Goal: Use online tool/utility

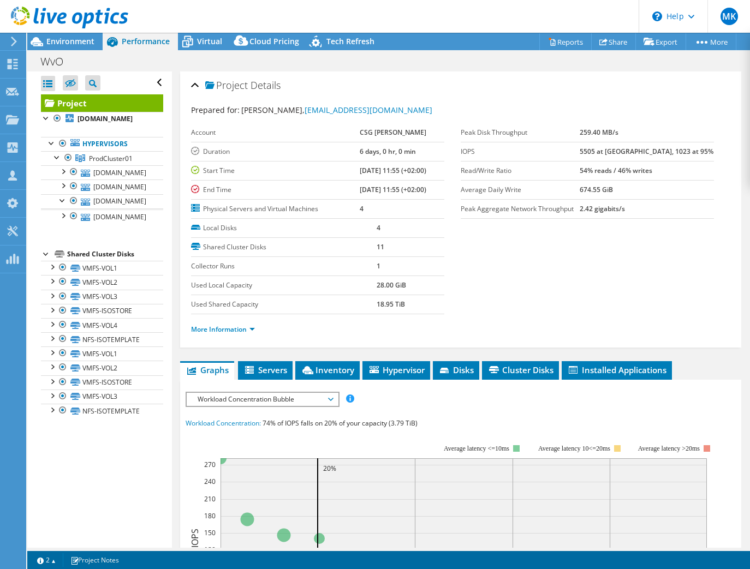
select select "EUFrankfurt"
select select "USD"
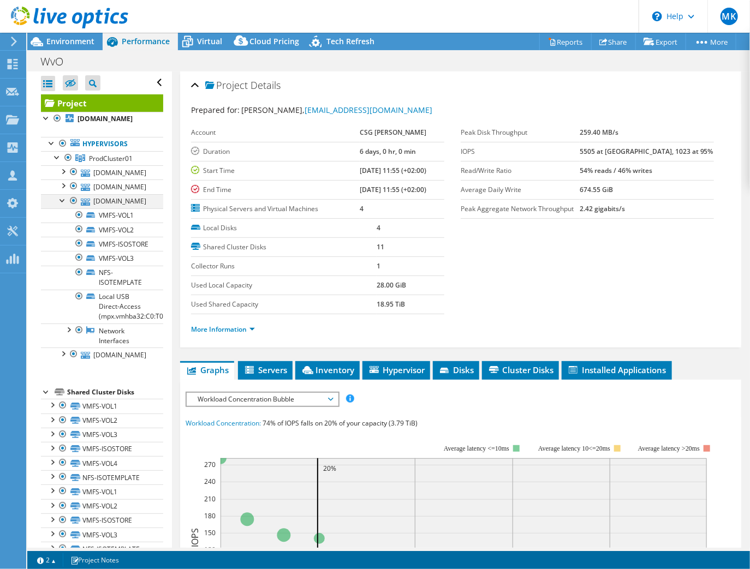
click at [73, 207] on div at bounding box center [73, 200] width 11 height 13
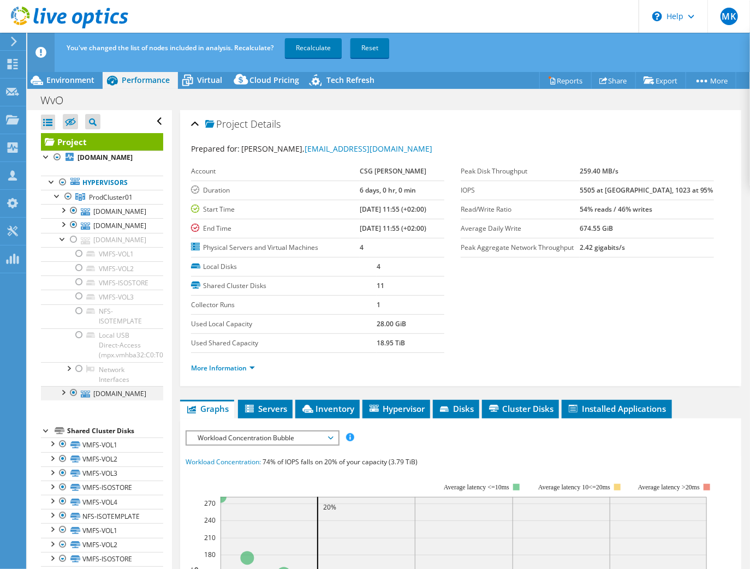
click at [71, 399] on div at bounding box center [73, 392] width 11 height 13
click at [314, 51] on link "Recalculate" at bounding box center [313, 48] width 57 height 20
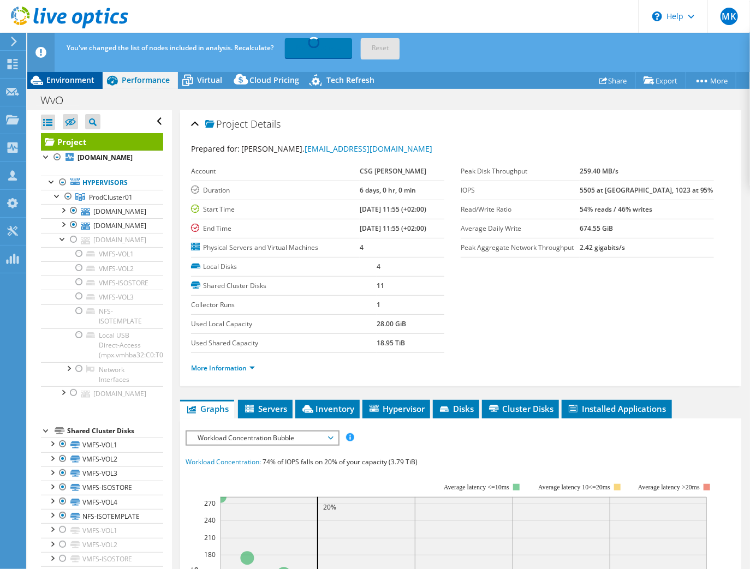
click at [65, 79] on span "Environment" at bounding box center [70, 80] width 48 height 10
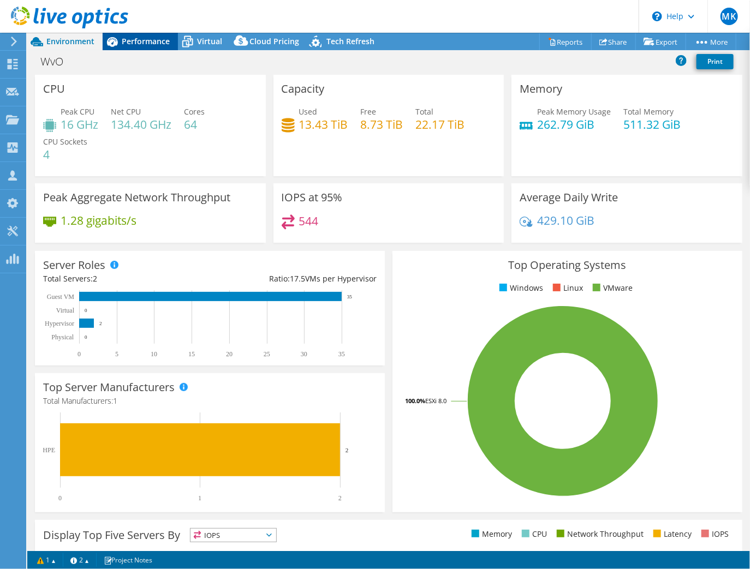
click at [166, 45] on span "Performance" at bounding box center [146, 41] width 48 height 10
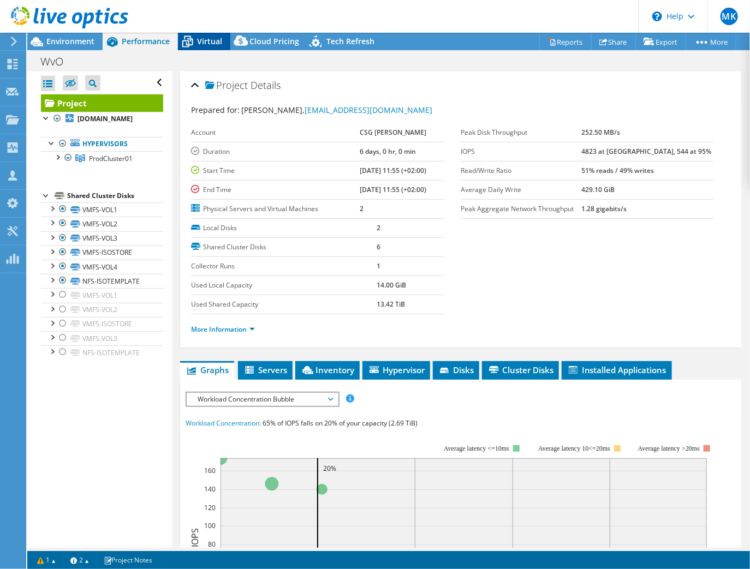
click at [185, 46] on icon at bounding box center [187, 42] width 11 height 9
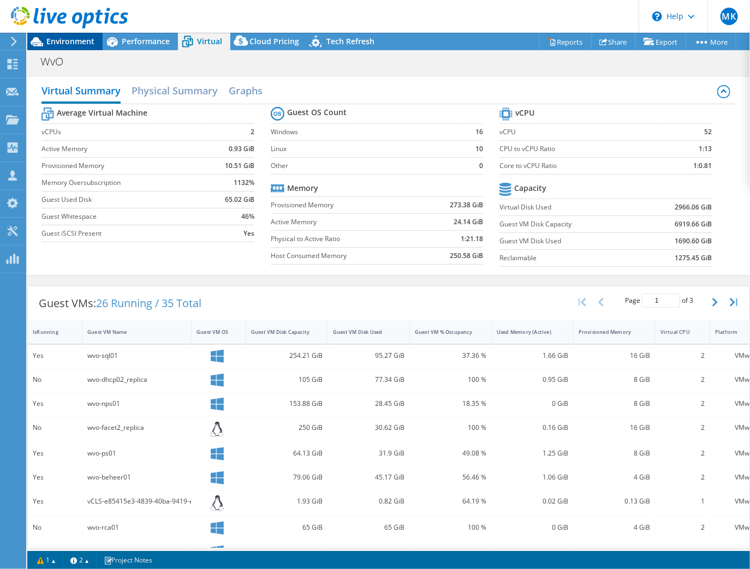
click at [66, 44] on span "Environment" at bounding box center [70, 41] width 48 height 10
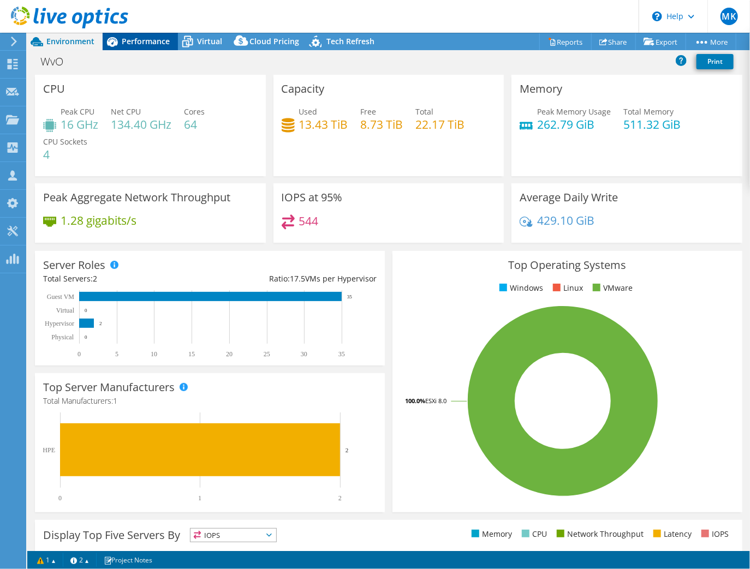
click at [118, 45] on icon at bounding box center [112, 41] width 19 height 19
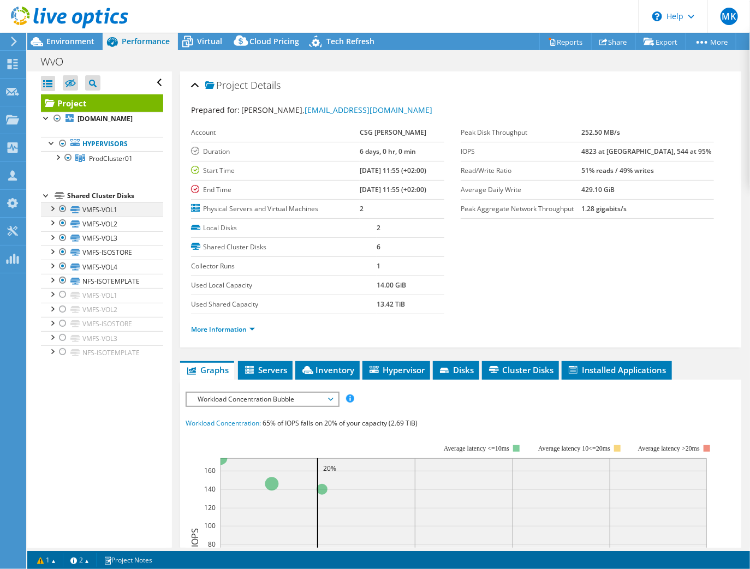
click at [53, 213] on div at bounding box center [51, 207] width 11 height 11
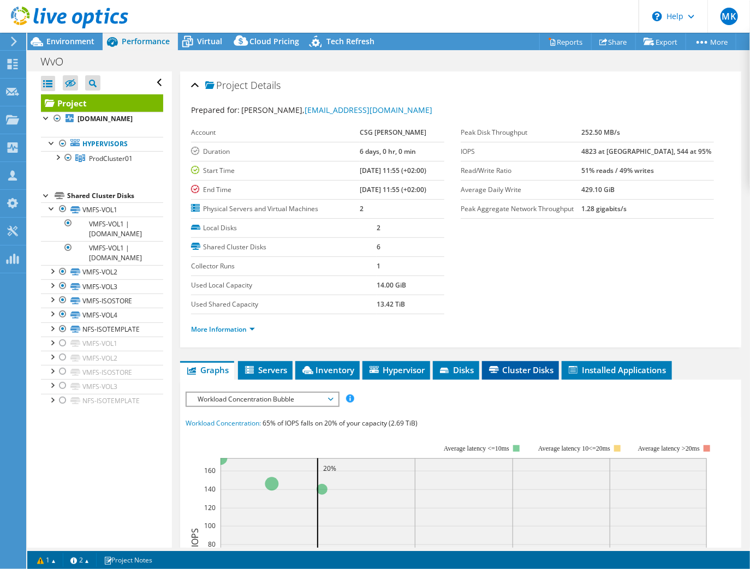
click at [539, 365] on span "Cluster Disks" at bounding box center [520, 370] width 66 height 11
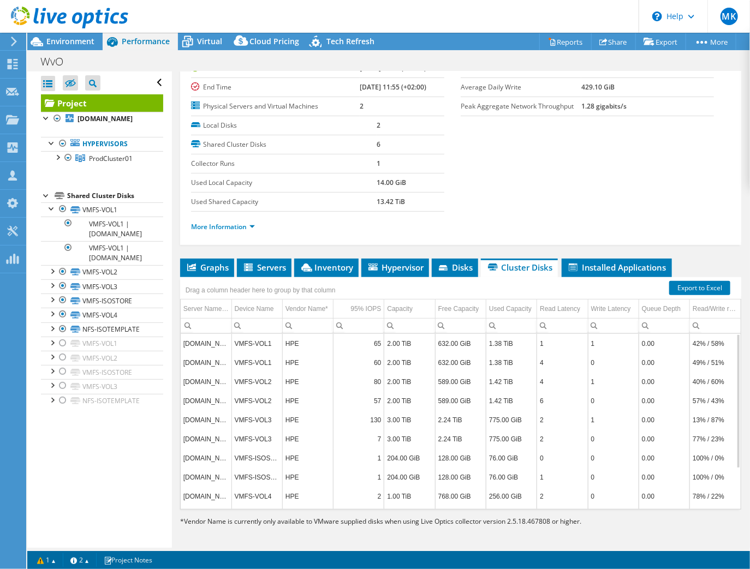
scroll to position [52, 0]
